Goal: Transaction & Acquisition: Subscribe to service/newsletter

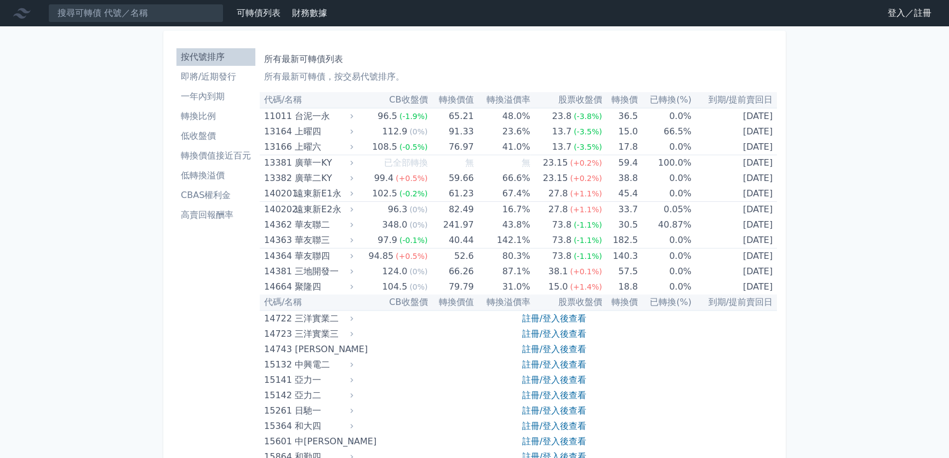
click at [883, 14] on link "登入／註冊" at bounding box center [909, 13] width 61 height 18
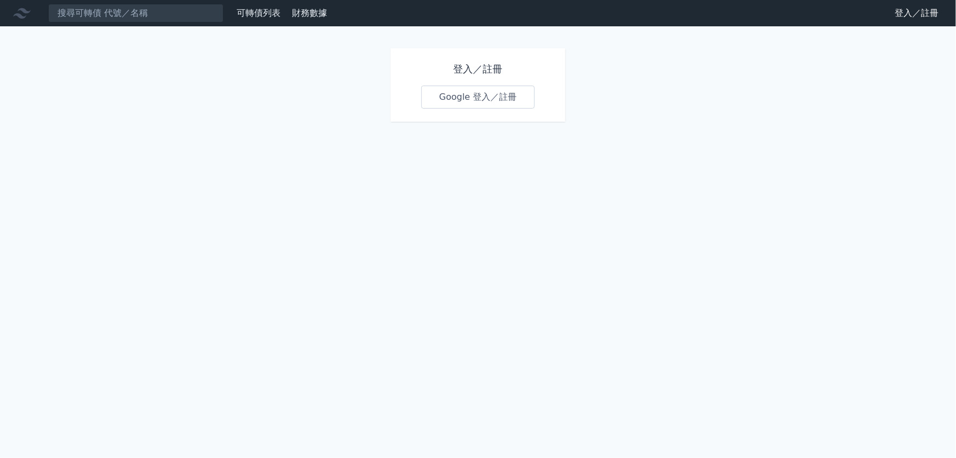
click at [476, 104] on link "Google 登入／註冊" at bounding box center [478, 96] width 114 height 23
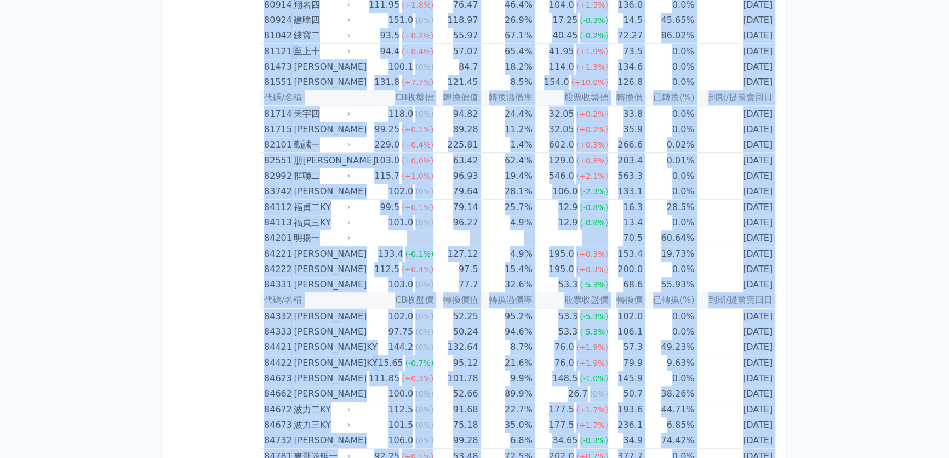
scroll to position [6405, 0]
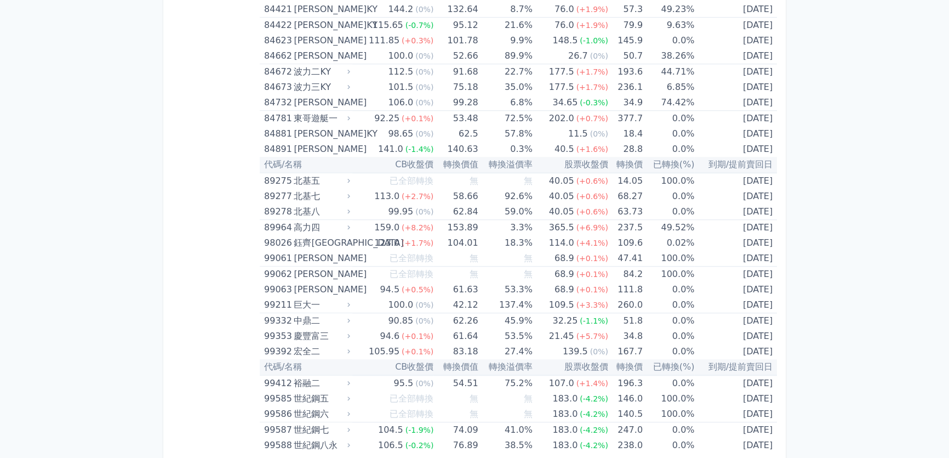
drag, startPoint x: 259, startPoint y: 98, endPoint x: 626, endPoint y: 451, distance: 509.5
copy table
